Goal: Check status: Check status

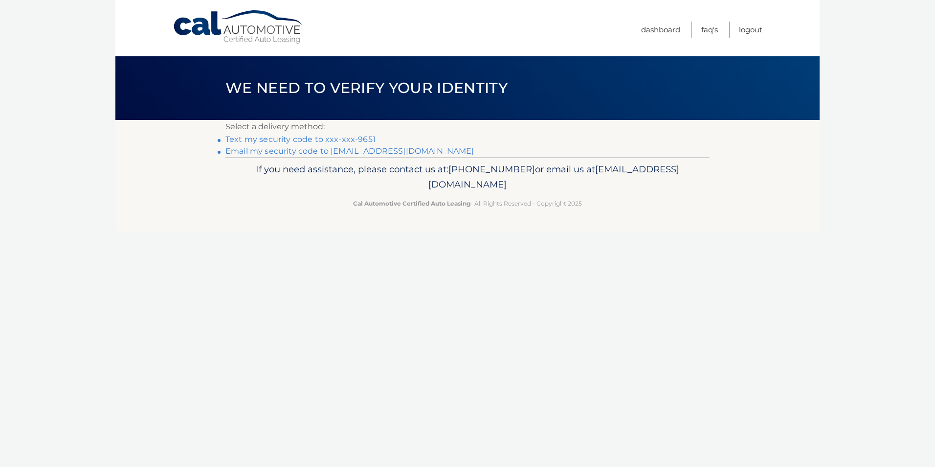
click at [316, 137] on link "Text my security code to xxx-xxx-9651" at bounding box center [300, 139] width 150 height 9
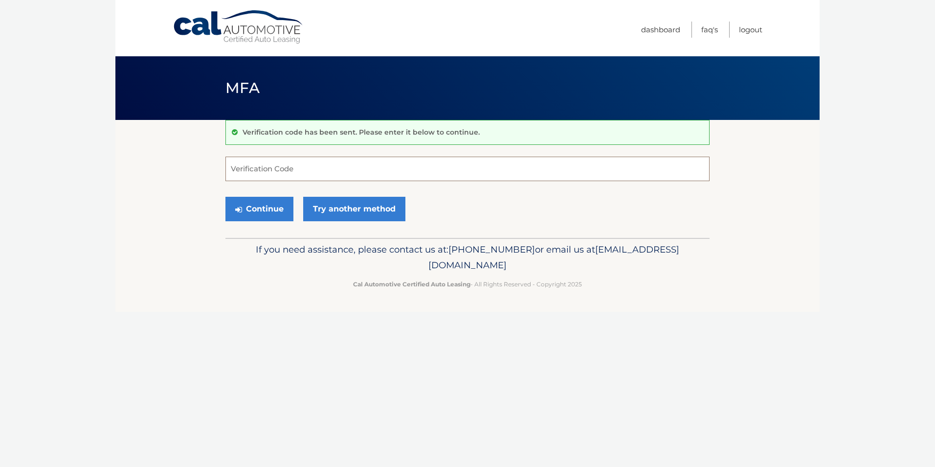
click at [330, 173] on input "Verification Code" at bounding box center [467, 169] width 484 height 24
type input "589638"
click at [225, 197] on button "Continue" at bounding box center [259, 209] width 68 height 24
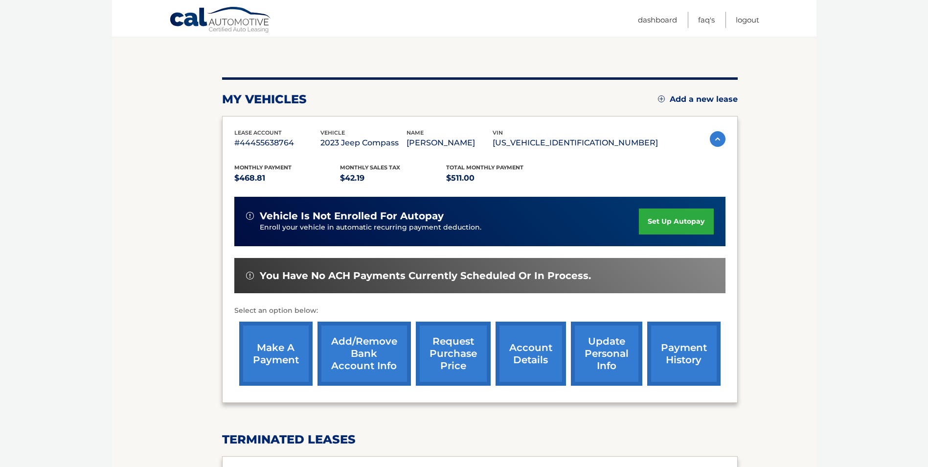
scroll to position [54, 0]
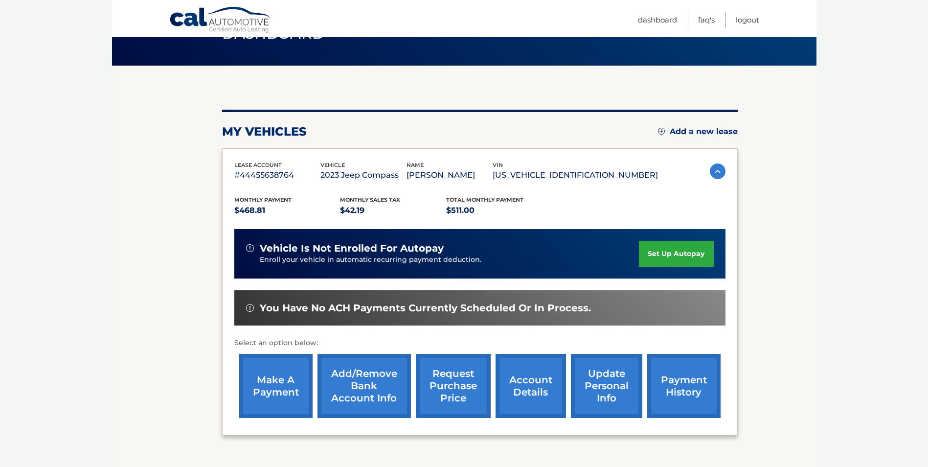
click at [529, 383] on link "account details" at bounding box center [530, 386] width 70 height 64
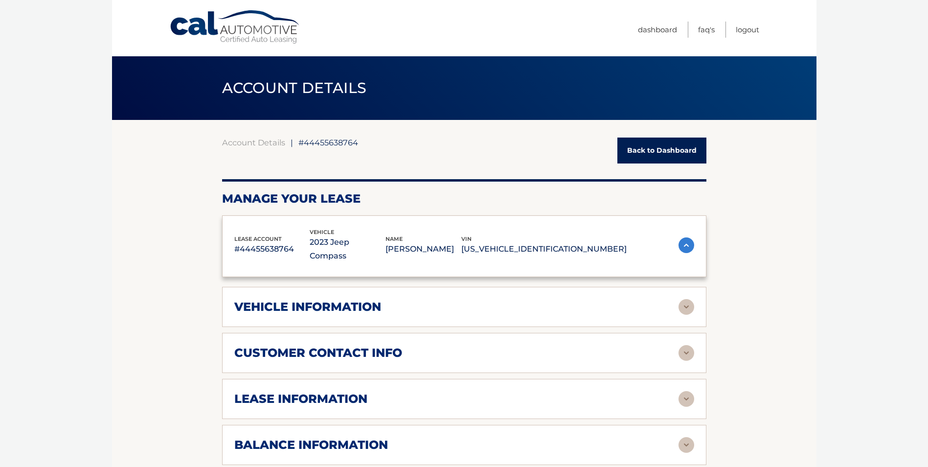
click at [529, 390] on div "lease account #44455638764 vehicle 2023 Jeep Compass name SANDRA MISCHLER vin 3…" at bounding box center [464, 386] width 484 height 343
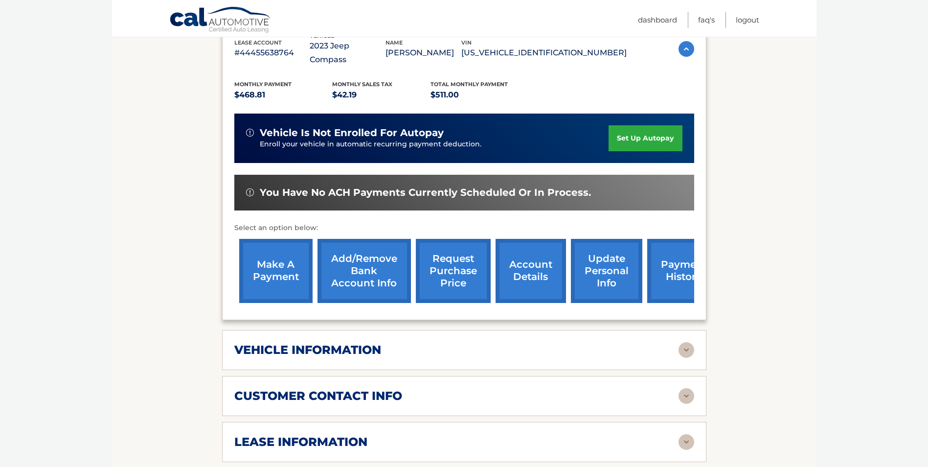
scroll to position [245, 0]
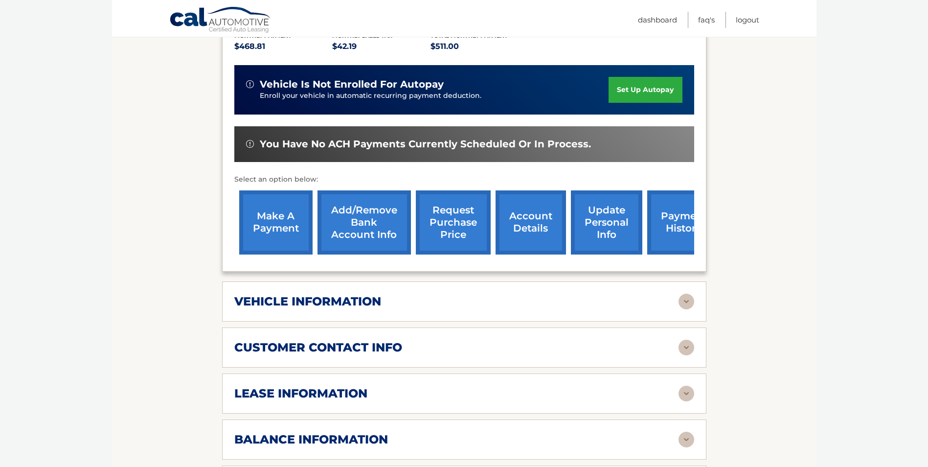
click at [688, 385] on img at bounding box center [686, 393] width 16 height 16
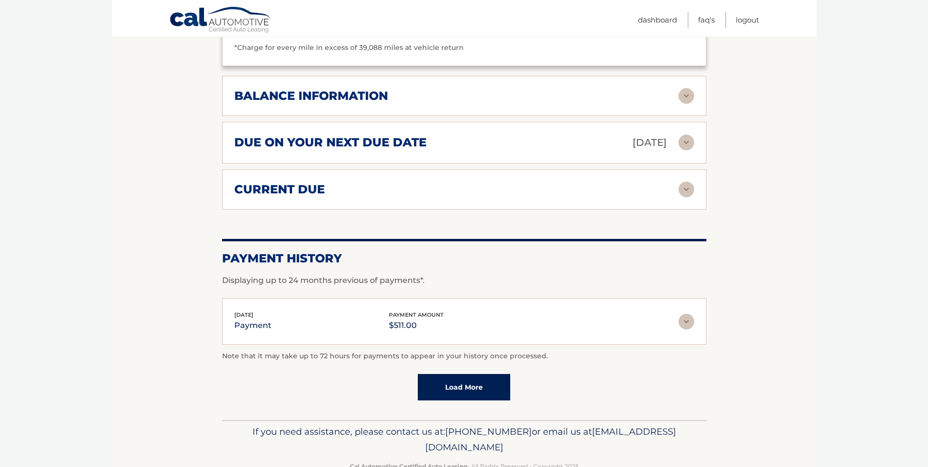
scroll to position [785, 0]
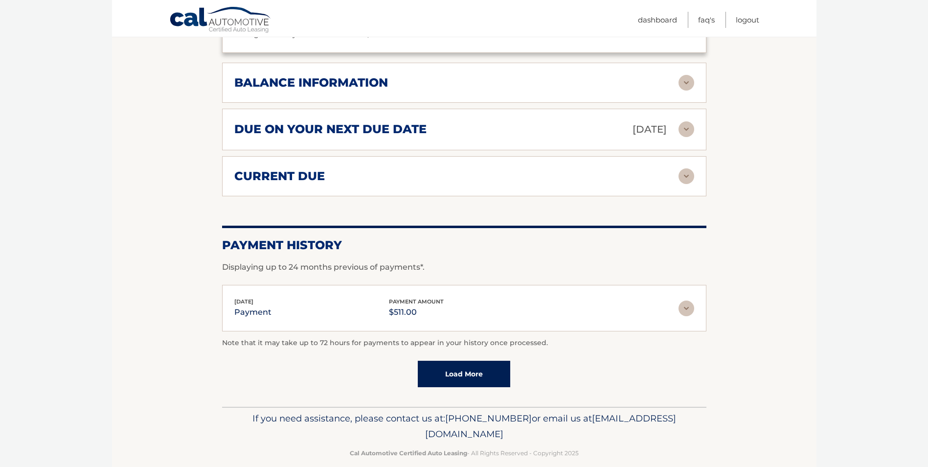
click at [433, 366] on link "Load More" at bounding box center [464, 373] width 92 height 26
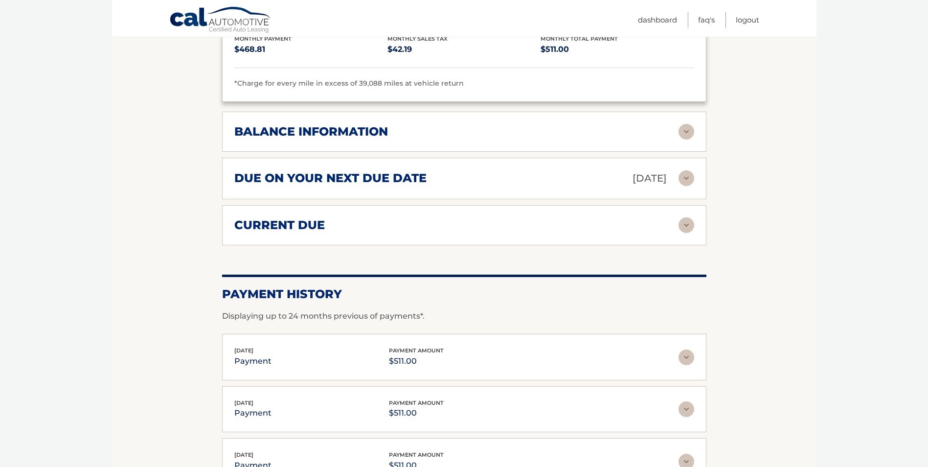
scroll to position [1045, 0]
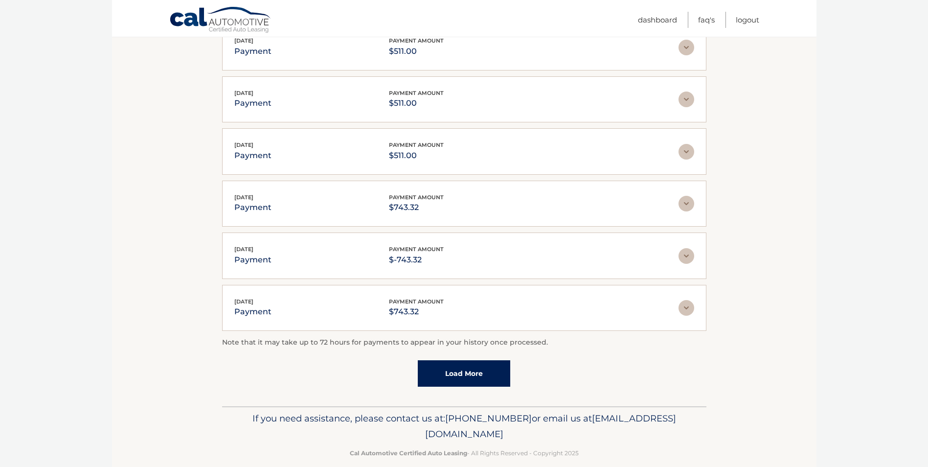
drag, startPoint x: 374, startPoint y: 418, endPoint x: 380, endPoint y: 417, distance: 6.0
click at [379, 418] on p "If you need assistance, please contact us at: 609-807-3200 or email us at Custo…" at bounding box center [463, 425] width 471 height 31
drag, startPoint x: 380, startPoint y: 418, endPoint x: 552, endPoint y: 425, distance: 172.3
click at [552, 425] on p "If you need assistance, please contact us at: 609-807-3200 or email us at Custo…" at bounding box center [463, 425] width 471 height 31
drag, startPoint x: 552, startPoint y: 425, endPoint x: 527, endPoint y: 419, distance: 25.6
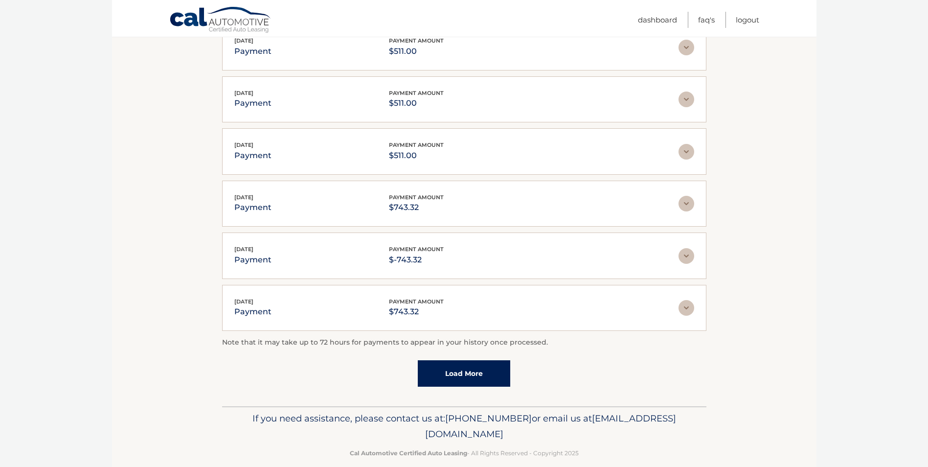
copy span "[EMAIL_ADDRESS][DOMAIN_NAME]"
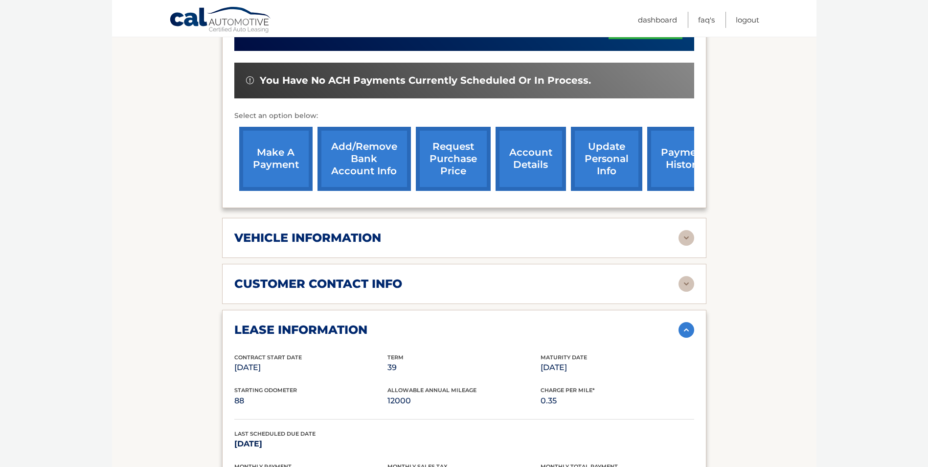
scroll to position [18, 0]
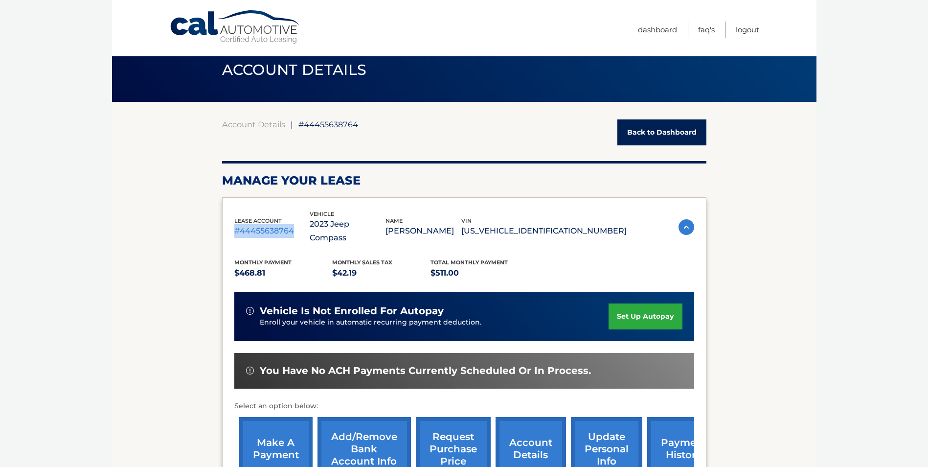
drag, startPoint x: 233, startPoint y: 219, endPoint x: 292, endPoint y: 222, distance: 59.7
click at [292, 222] on div "lease account #44455638764 vehicle 2023 Jeep Compass name SANDRA MISCHLER vin 3…" at bounding box center [464, 347] width 484 height 301
drag, startPoint x: 292, startPoint y: 222, endPoint x: 283, endPoint y: 222, distance: 9.3
copy p "#44455638764"
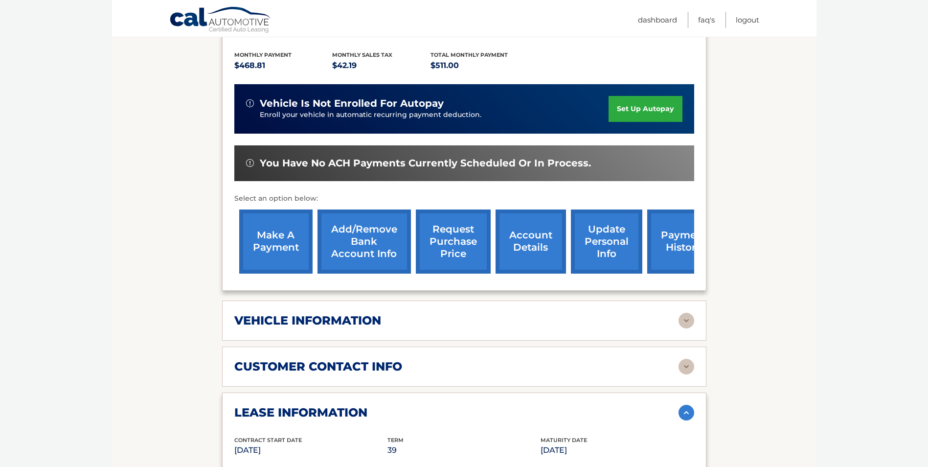
scroll to position [263, 0]
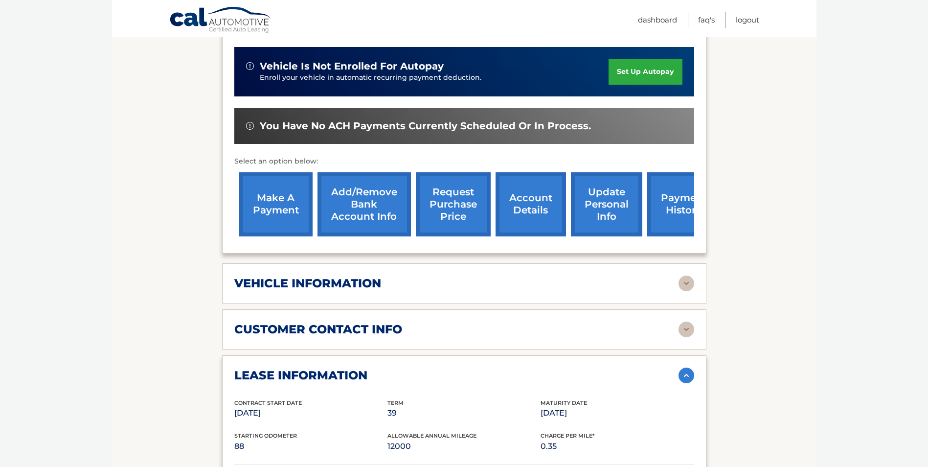
click at [689, 275] on img at bounding box center [686, 283] width 16 height 16
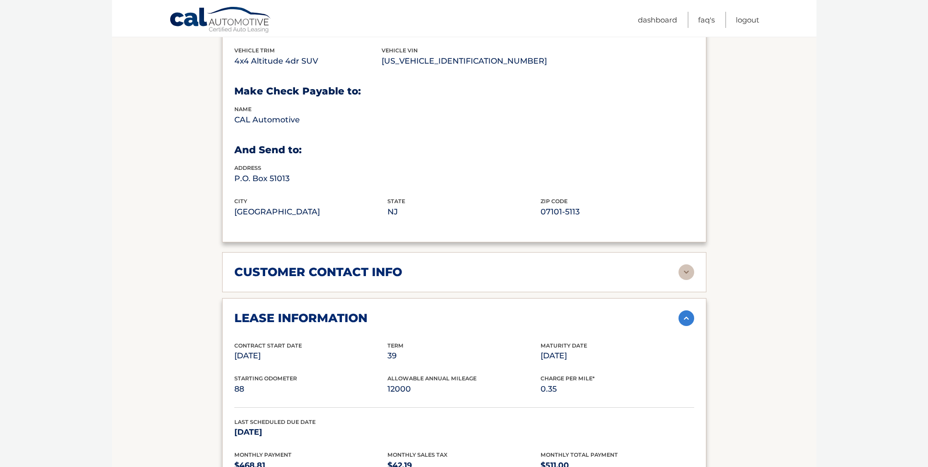
scroll to position [556, 0]
click at [688, 264] on img at bounding box center [686, 272] width 16 height 16
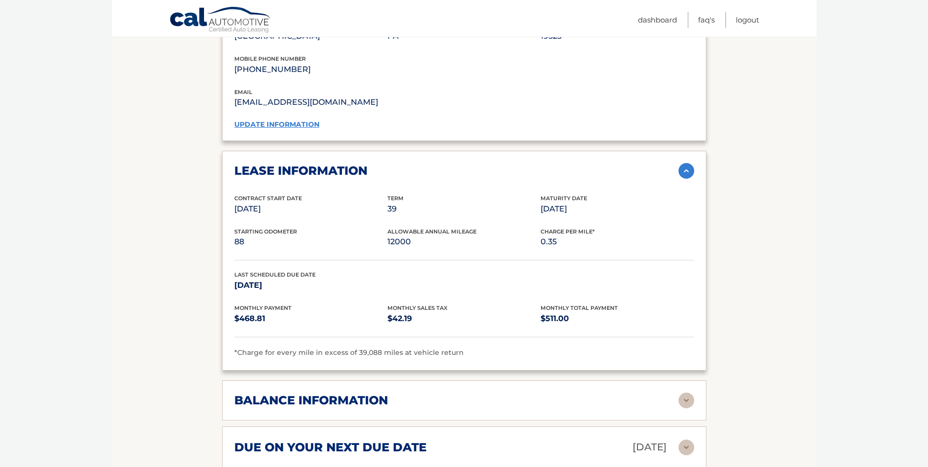
scroll to position [898, 0]
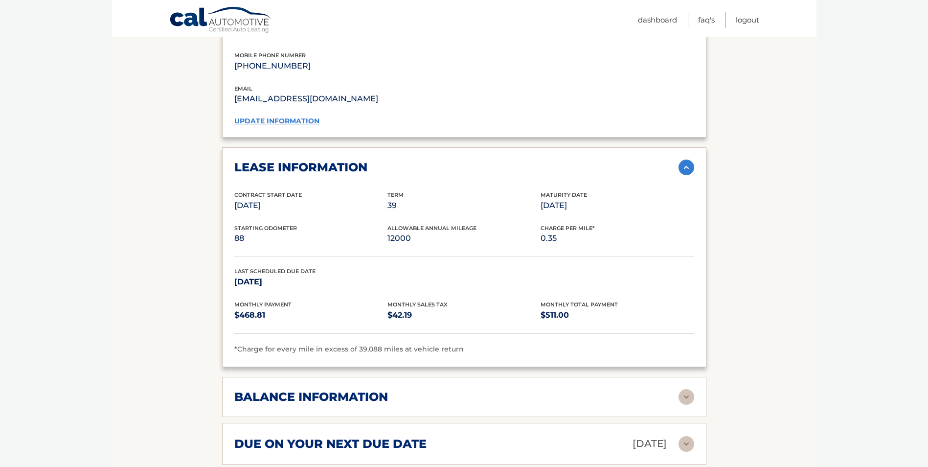
click at [335, 389] on h2 "balance information" at bounding box center [311, 396] width 154 height 15
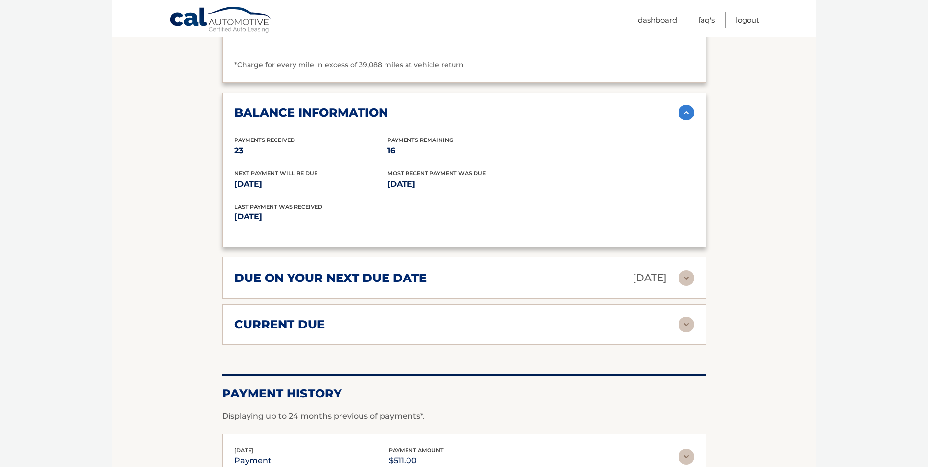
scroll to position [1192, 0]
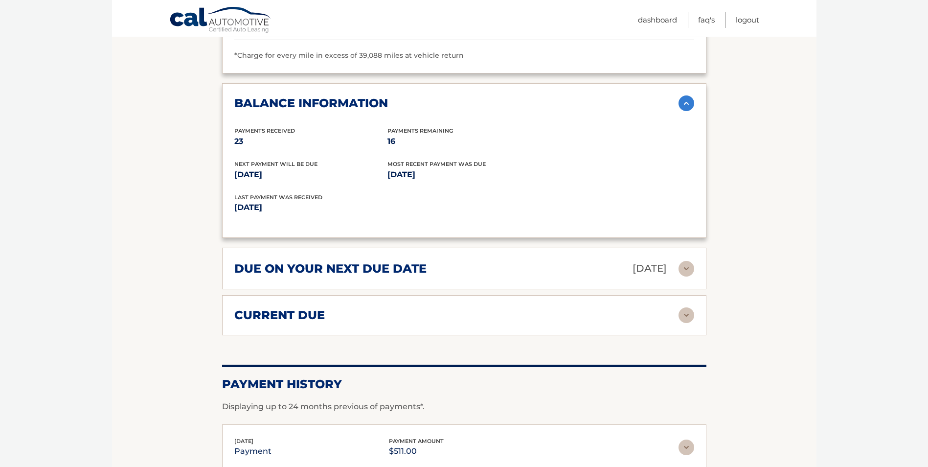
click at [678, 307] on div "current due" at bounding box center [464, 315] width 460 height 16
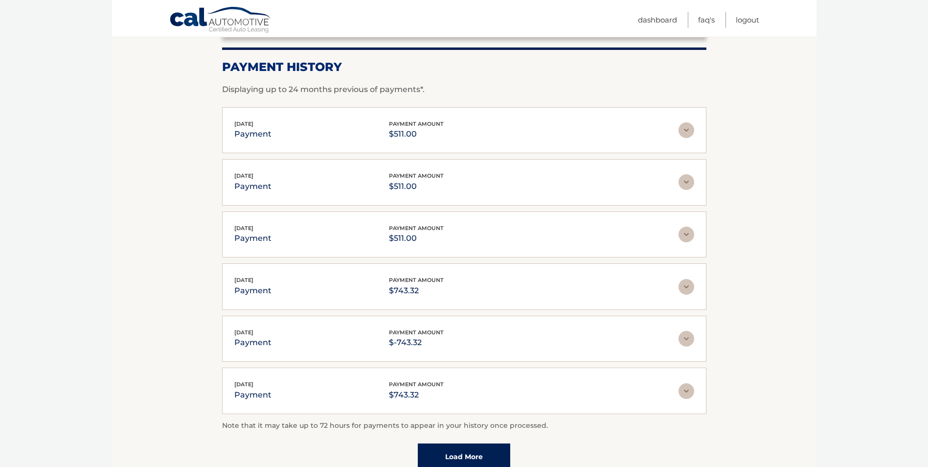
scroll to position [1664, 0]
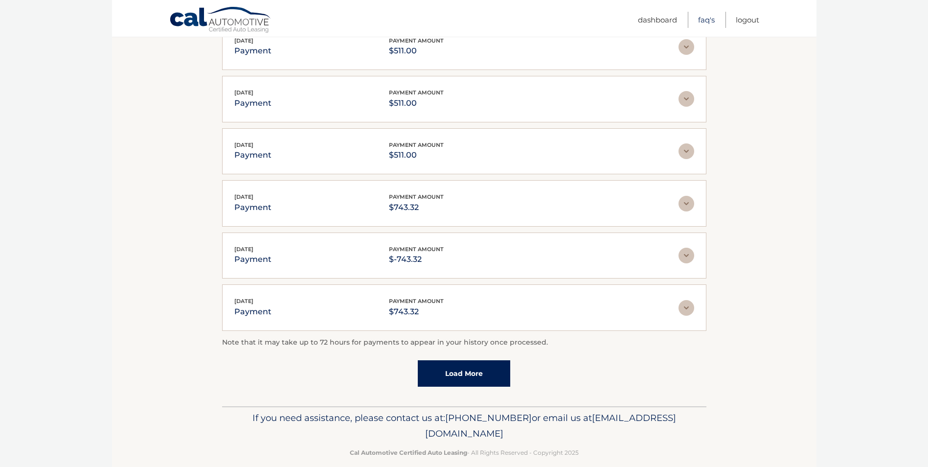
click at [702, 20] on link "FAQ's" at bounding box center [706, 20] width 17 height 16
